Goal: Task Accomplishment & Management: Use online tool/utility

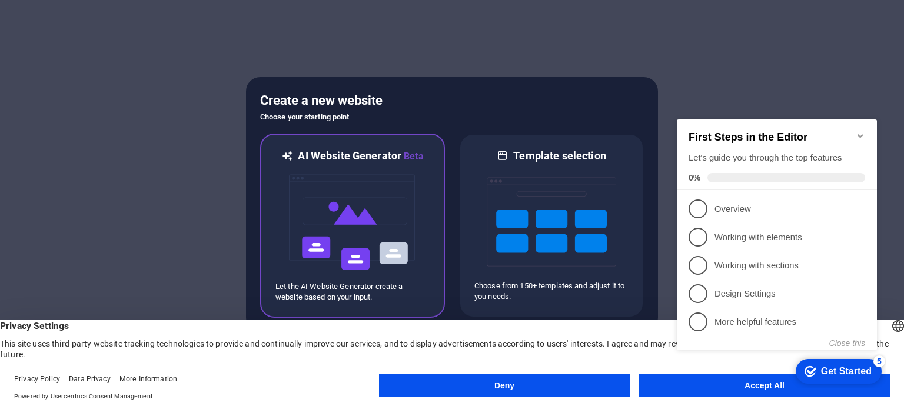
click at [298, 207] on img at bounding box center [352, 223] width 129 height 118
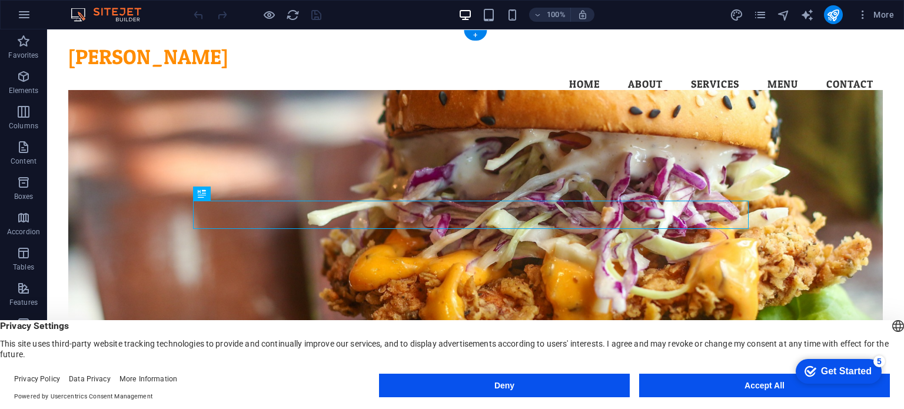
click at [679, 149] on figure at bounding box center [475, 254] width 814 height 329
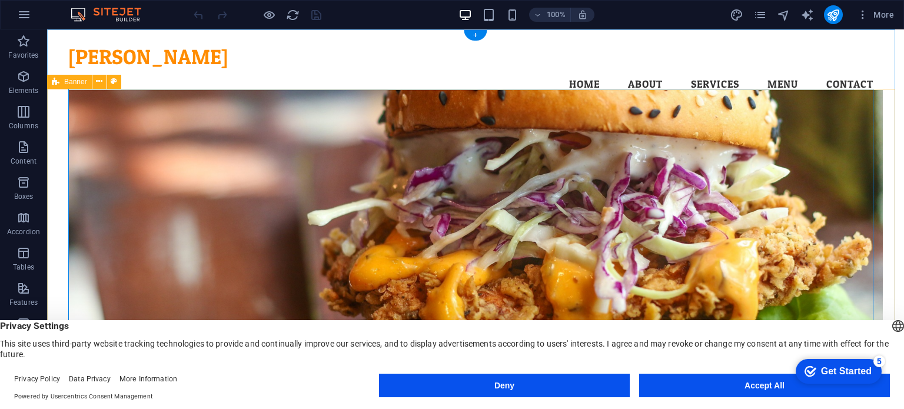
click at [152, 146] on figure at bounding box center [475, 254] width 814 height 329
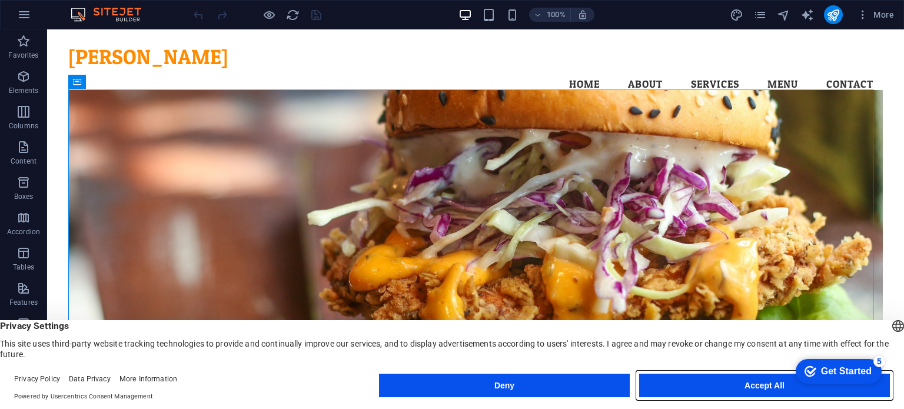
click at [673, 383] on button "Accept All" at bounding box center [764, 386] width 251 height 24
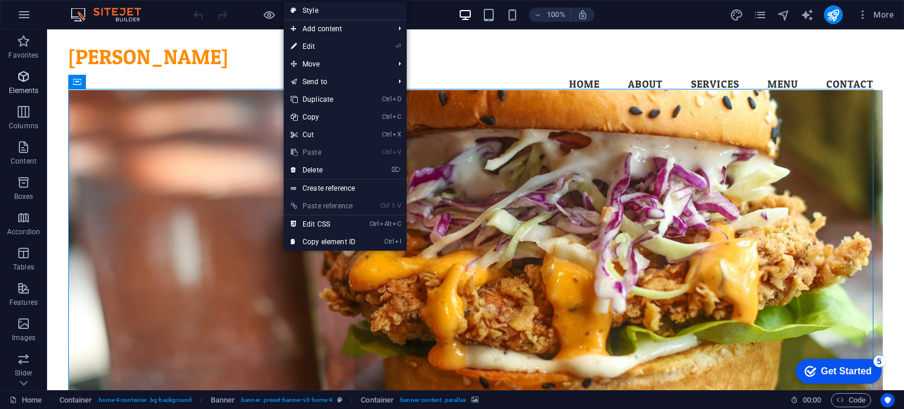
click at [25, 81] on icon "button" at bounding box center [23, 76] width 14 height 14
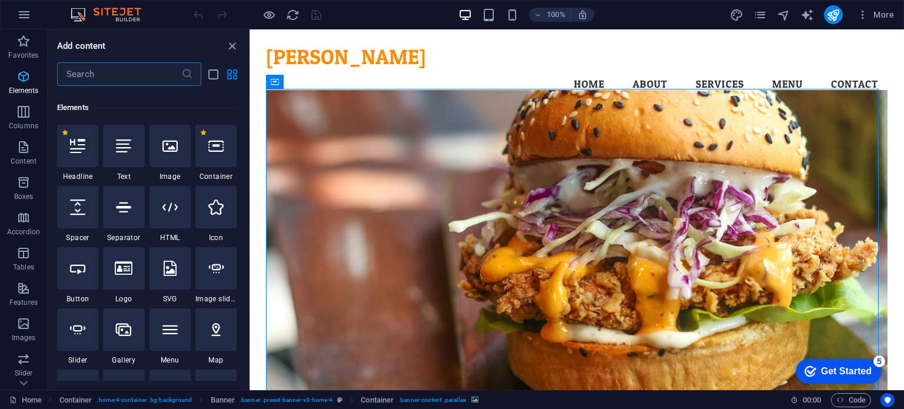
scroll to position [125, 0]
